Goal: Find specific page/section: Find specific page/section

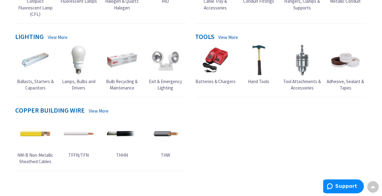
scroll to position [376, 0]
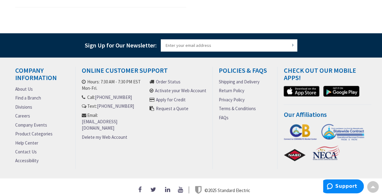
click at [35, 95] on link "Find a Branch" at bounding box center [28, 98] width 26 height 6
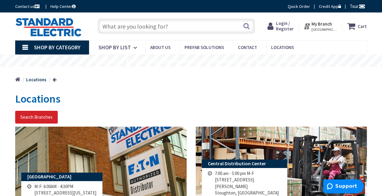
click at [143, 15] on div "Skip to Content Toggle Nav Search Cart My Cart Close" at bounding box center [191, 26] width 382 height 28
click at [157, 26] on input "text" at bounding box center [176, 26] width 157 height 15
click at [127, 47] on span "Shop By List" at bounding box center [114, 47] width 33 height 7
click at [63, 46] on span "Shop By Category" at bounding box center [57, 47] width 47 height 7
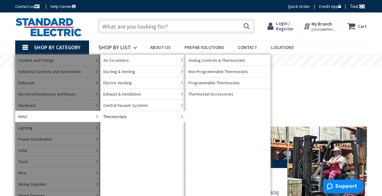
click at [122, 116] on span "Thermostats" at bounding box center [114, 116] width 23 height 6
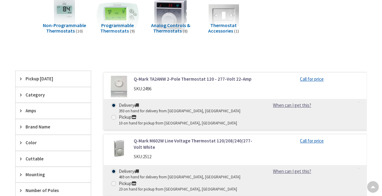
click at [114, 20] on img at bounding box center [117, 15] width 43 height 43
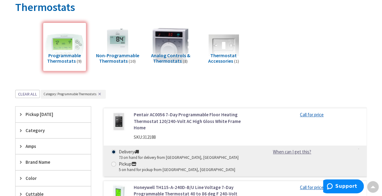
scroll to position [29, 0]
